Goal: Obtain resource: Download file/media

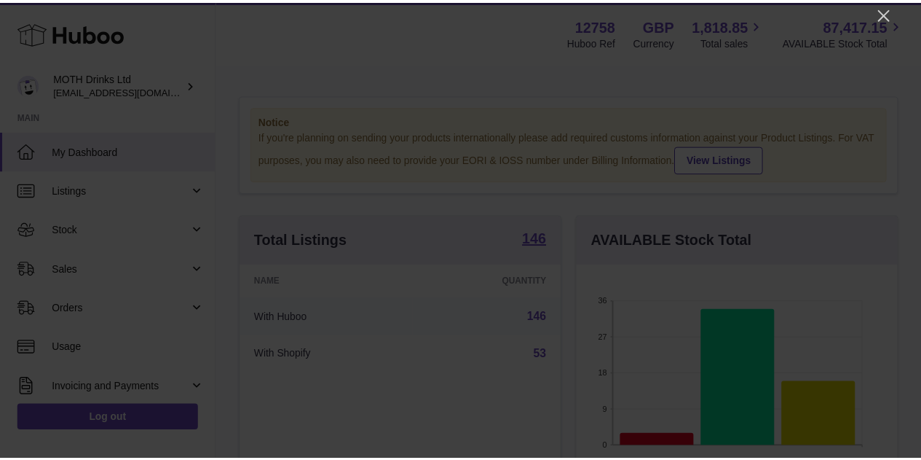
scroll to position [227, 325]
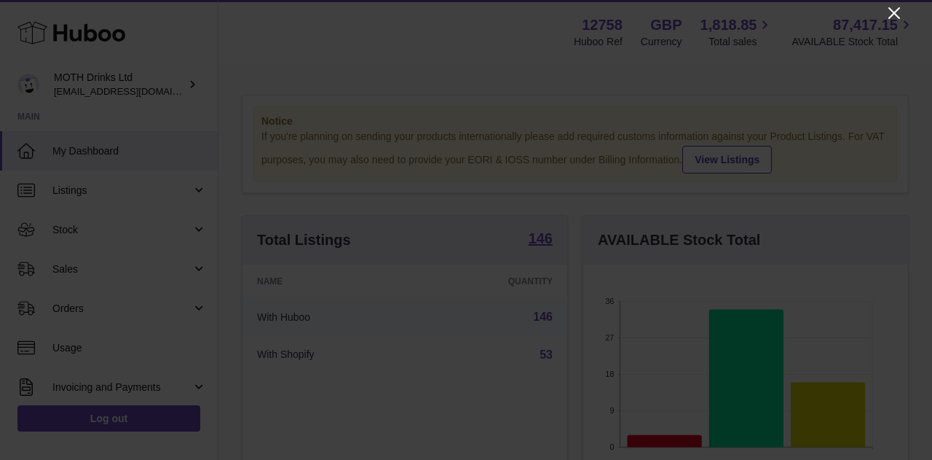
click at [893, 12] on icon "Close" at bounding box center [895, 13] width 12 height 12
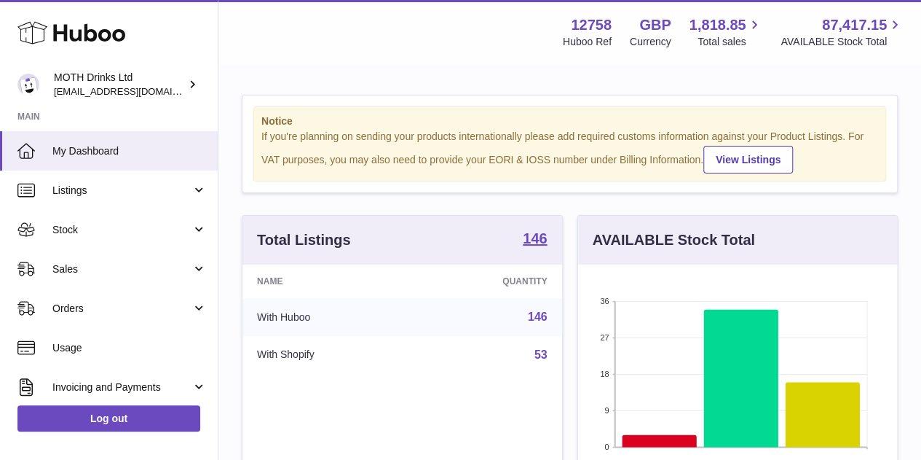
scroll to position [728167, 728074]
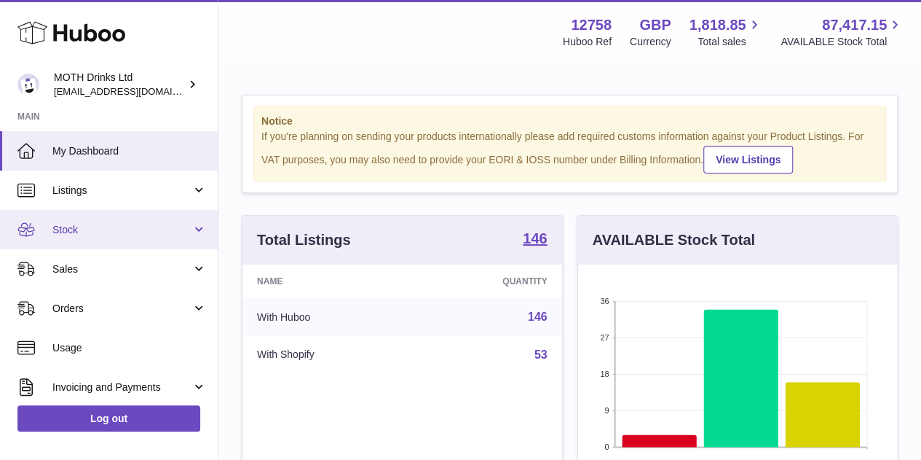
click at [127, 237] on link "Stock" at bounding box center [109, 229] width 218 height 39
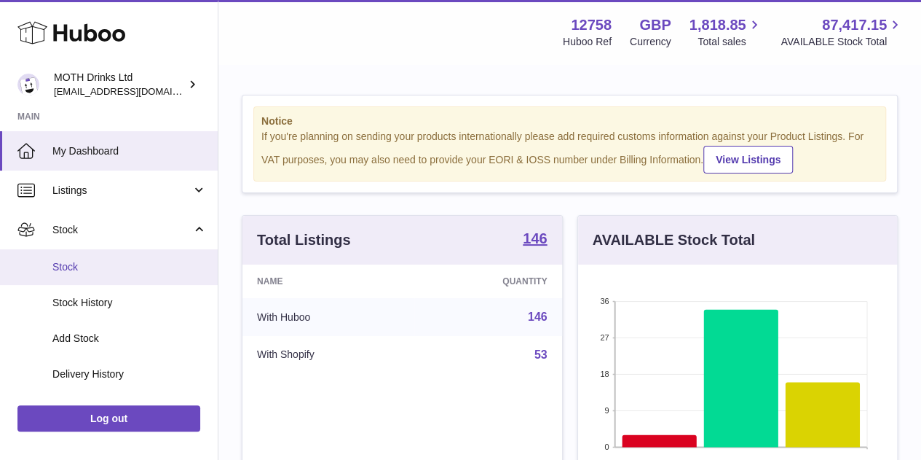
click at [118, 260] on span "Stock" at bounding box center [129, 267] width 154 height 14
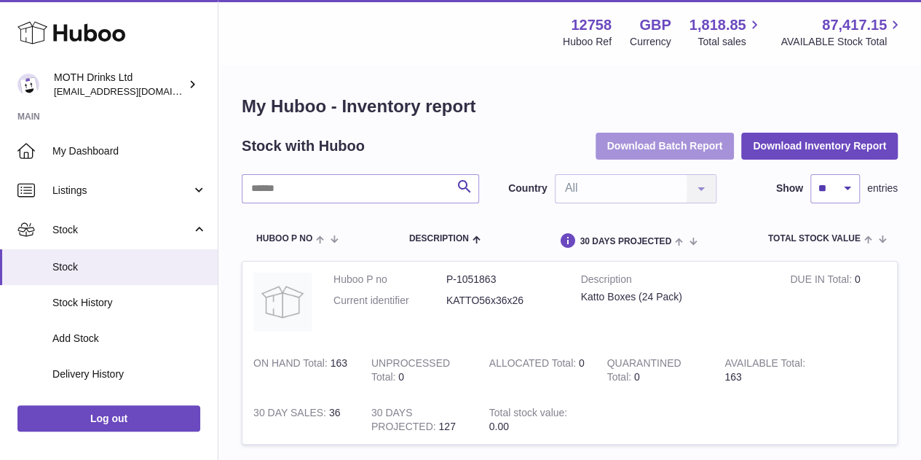
click at [701, 133] on button "Download Batch Report" at bounding box center [665, 146] width 139 height 26
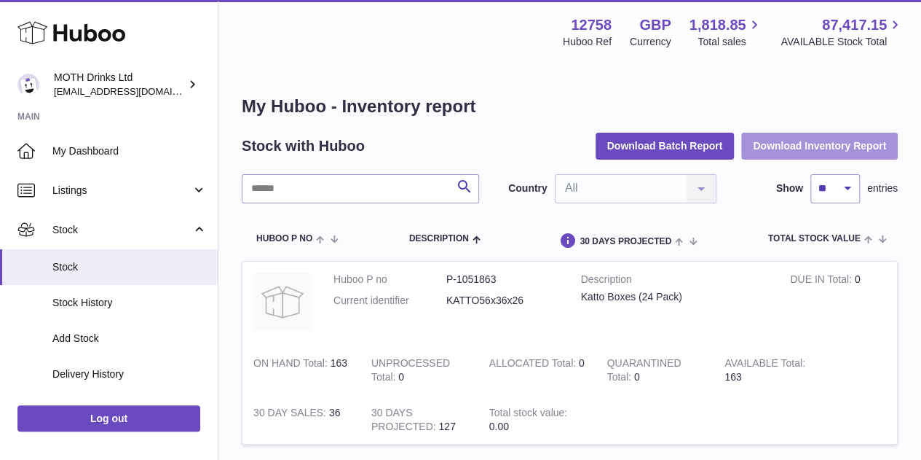
click at [771, 141] on button "Download Inventory Report" at bounding box center [820, 146] width 157 height 26
